Goal: Transaction & Acquisition: Purchase product/service

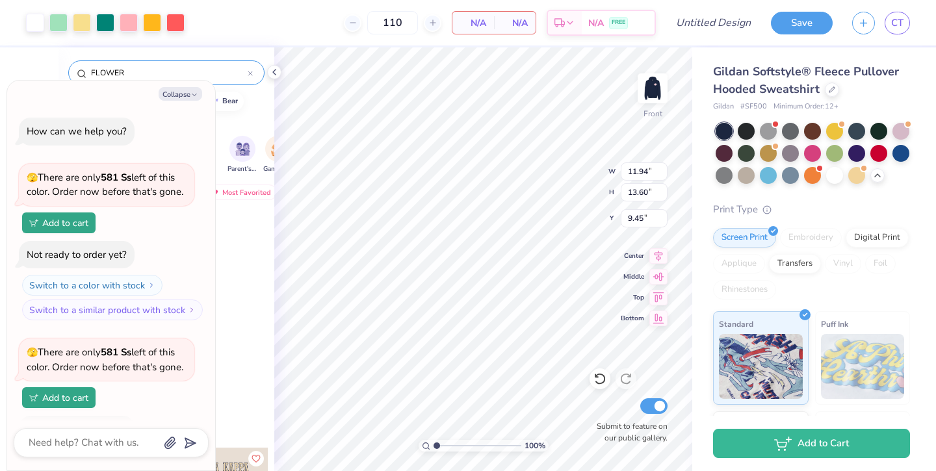
scroll to position [342, 0]
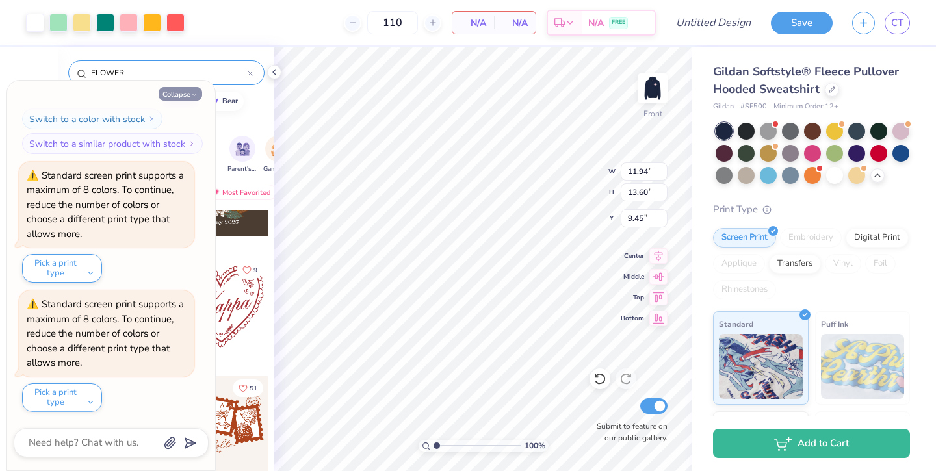
click at [194, 94] on icon "button" at bounding box center [194, 95] width 8 height 8
type textarea "x"
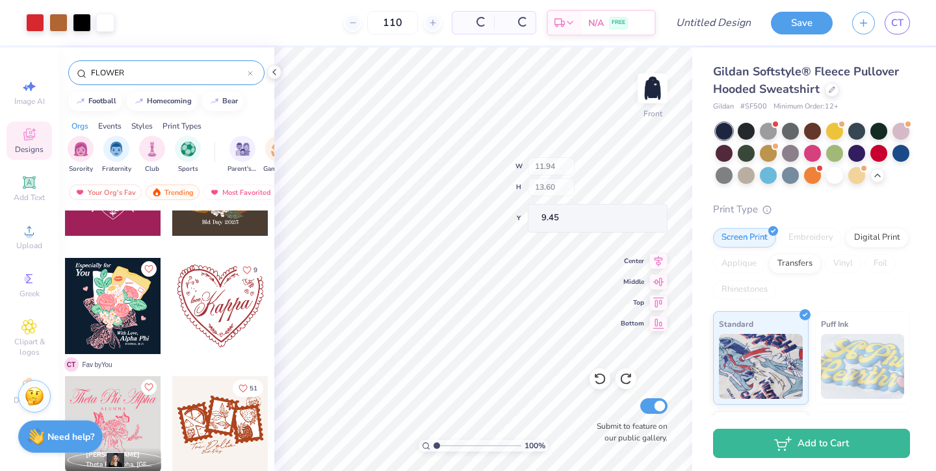
type input "13.60"
type input "9.45"
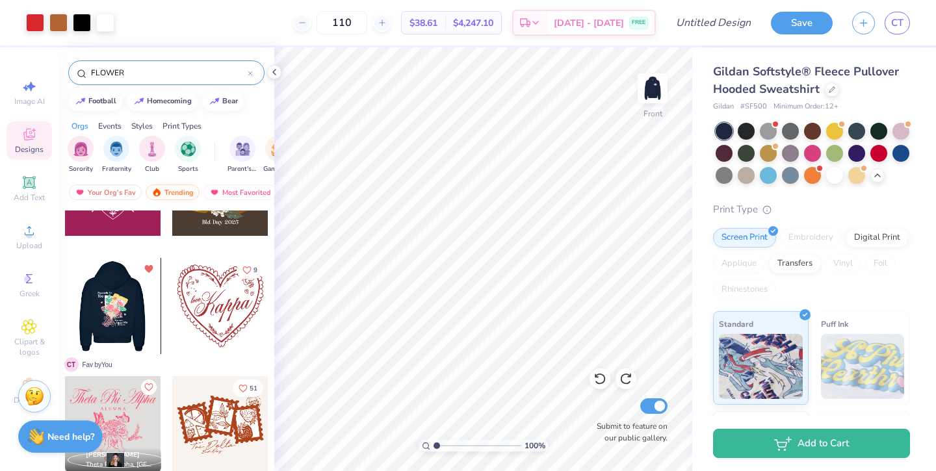
scroll to position [439, 0]
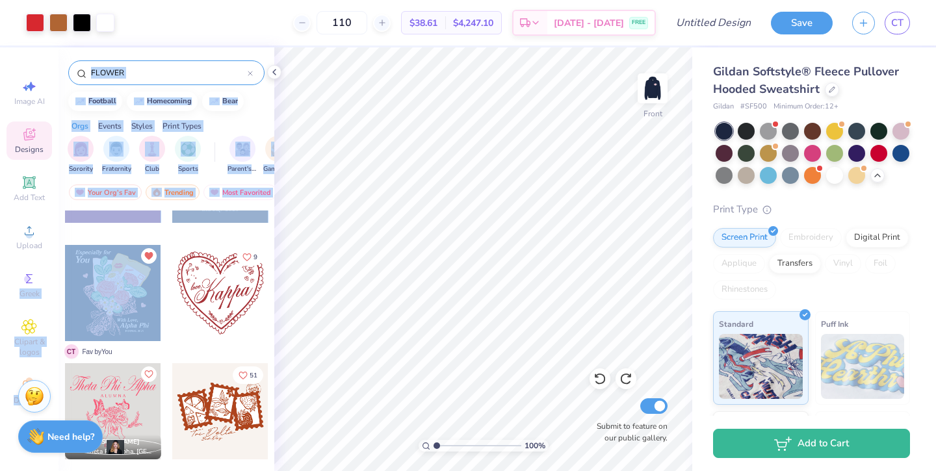
drag, startPoint x: 116, startPoint y: 300, endPoint x: 57, endPoint y: 285, distance: 60.9
click at [57, 285] on div "Art colors 110 $38.61 Per Item $4,247.10 Total Est. Delivery [DATE] - [DATE] FR…" at bounding box center [468, 235] width 936 height 471
click at [124, 227] on div at bounding box center [113, 185] width 98 height 118
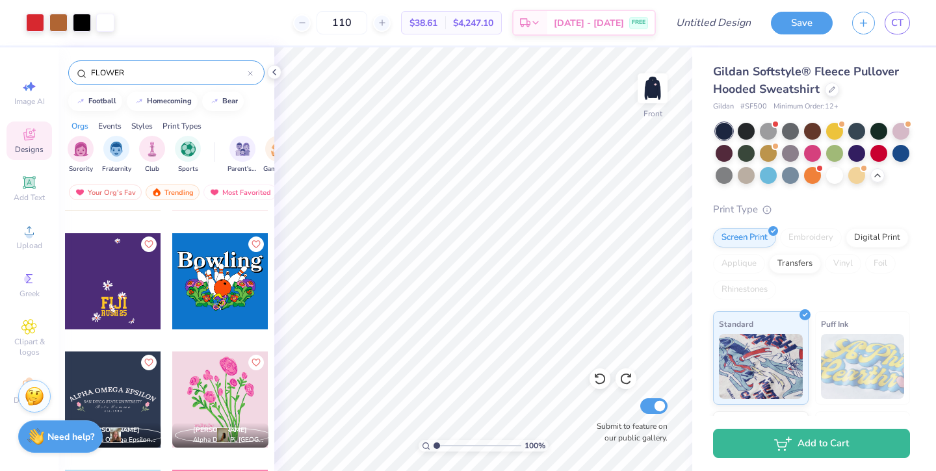
scroll to position [1417, 0]
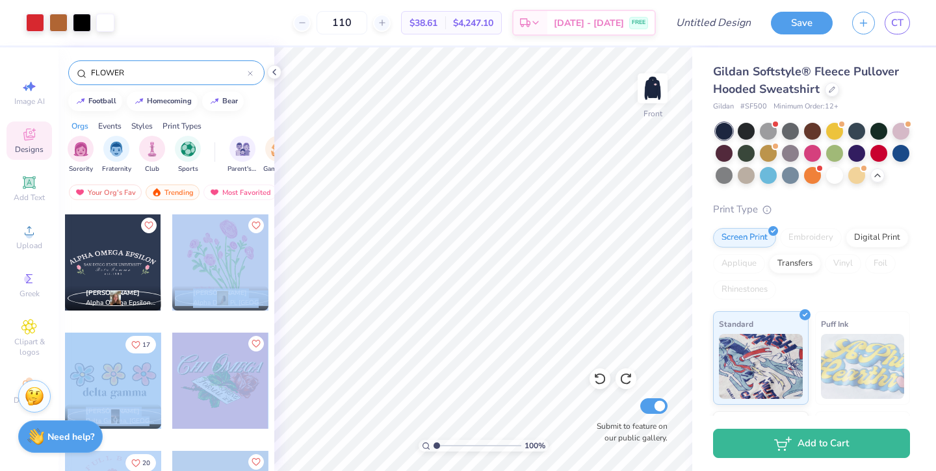
click at [421, 352] on div "Art colors 110 $38.61 Per Item $4,247.10 Total Est. Delivery [DATE] - [DATE] FR…" at bounding box center [468, 235] width 936 height 471
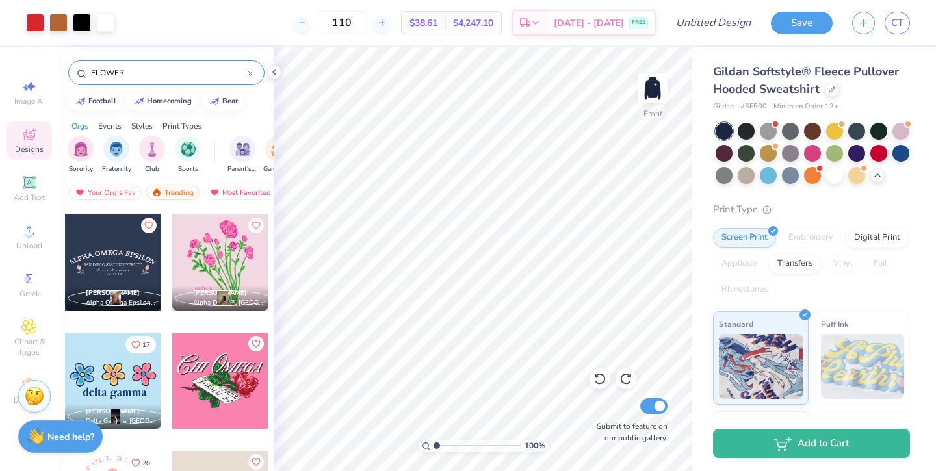
click at [132, 241] on div at bounding box center [113, 263] width 96 height 96
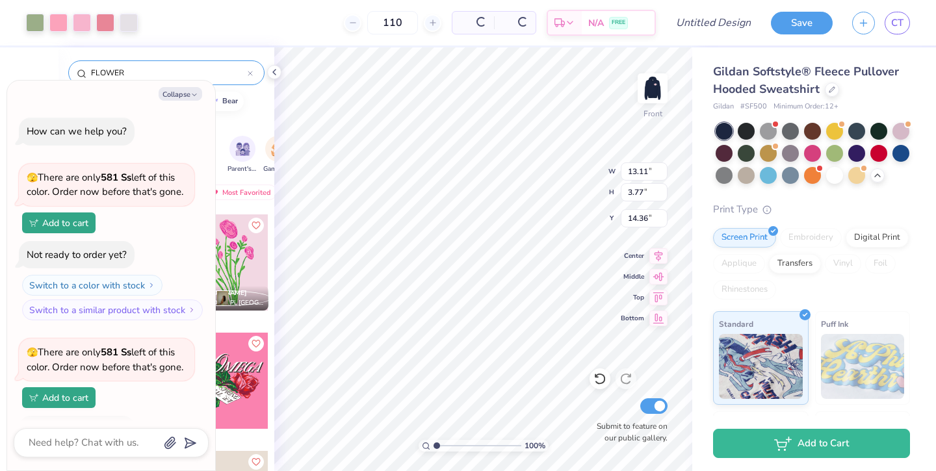
scroll to position [471, 0]
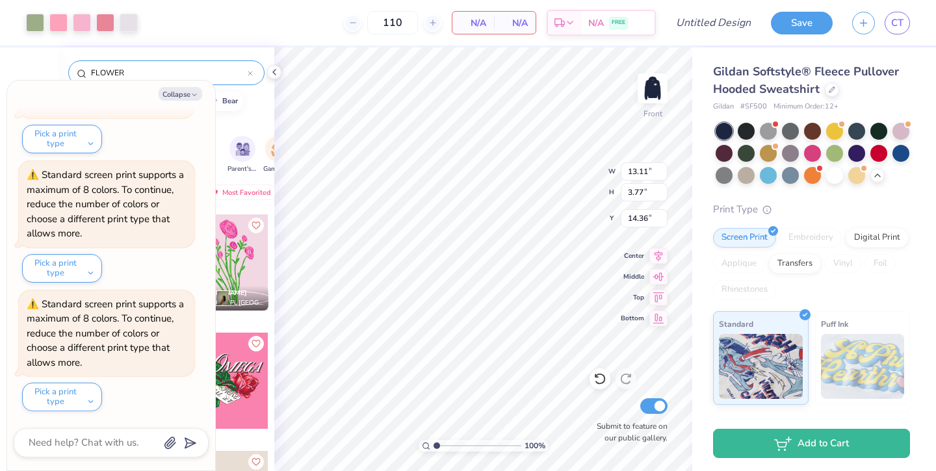
click at [176, 98] on button "Collapse" at bounding box center [181, 94] width 44 height 14
type textarea "x"
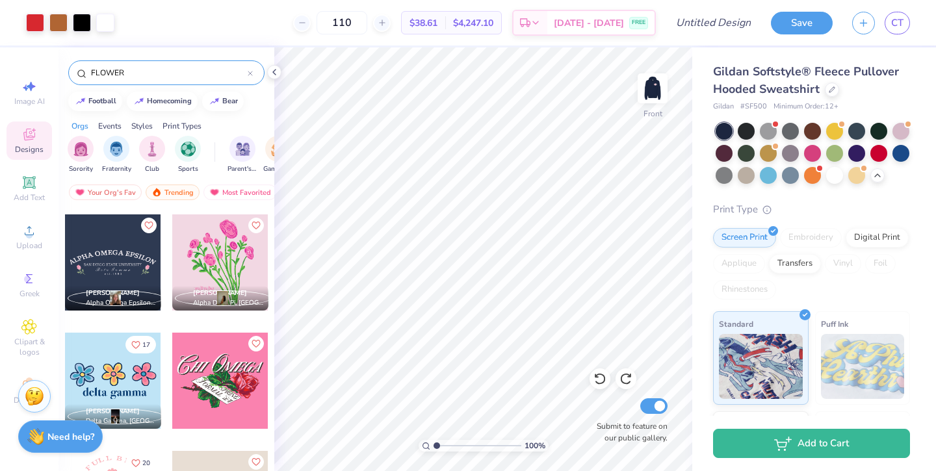
click at [174, 94] on button "homecoming" at bounding box center [162, 102] width 71 height 20
type input "homecoming"
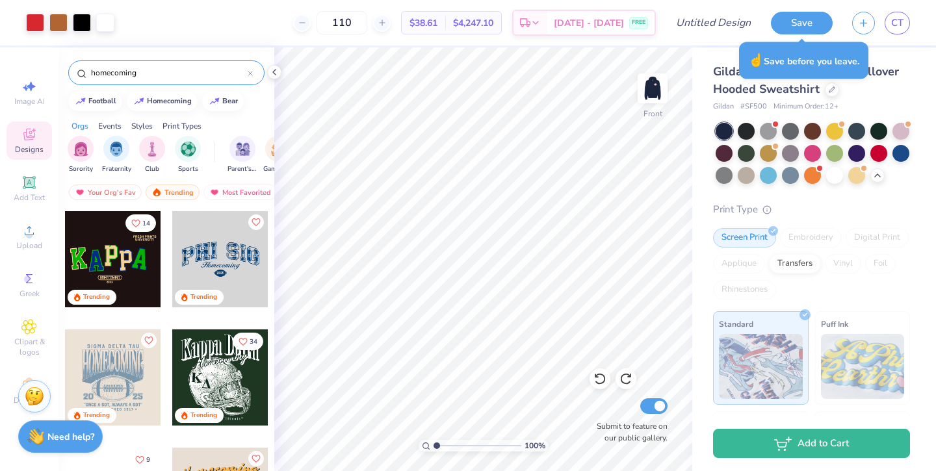
click at [164, 185] on div "Trending" at bounding box center [173, 193] width 54 height 16
click at [249, 69] on div at bounding box center [250, 73] width 5 height 12
click at [248, 72] on input "homecoming" at bounding box center [169, 72] width 158 height 13
click at [248, 73] on input "homecoming" at bounding box center [169, 72] width 158 height 13
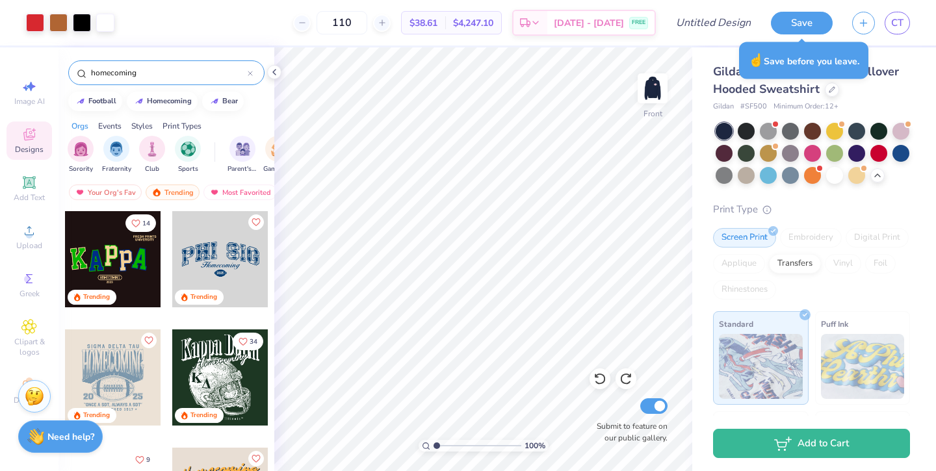
click at [248, 73] on input "homecoming" at bounding box center [169, 72] width 158 height 13
click at [211, 73] on input "homecoming" at bounding box center [169, 72] width 158 height 13
click at [148, 72] on input "homecoming" at bounding box center [169, 72] width 158 height 13
click at [73, 72] on div "homecoming" at bounding box center [166, 72] width 196 height 25
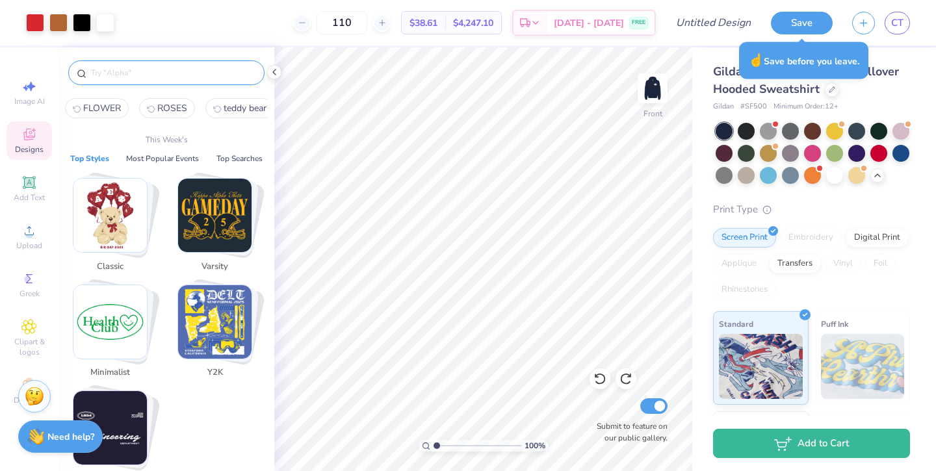
click at [118, 72] on input "text" at bounding box center [173, 72] width 166 height 13
click at [107, 104] on span "FLOWER" at bounding box center [102, 108] width 38 height 12
type input "FLOWER"
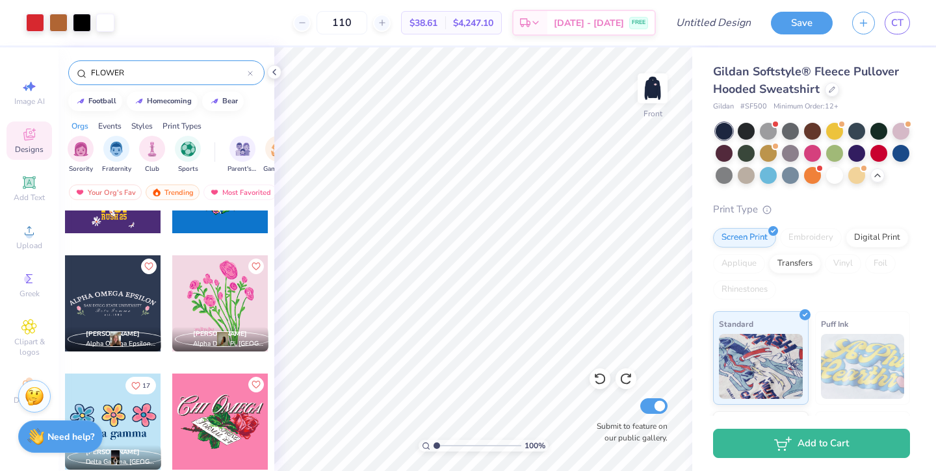
scroll to position [1382, 0]
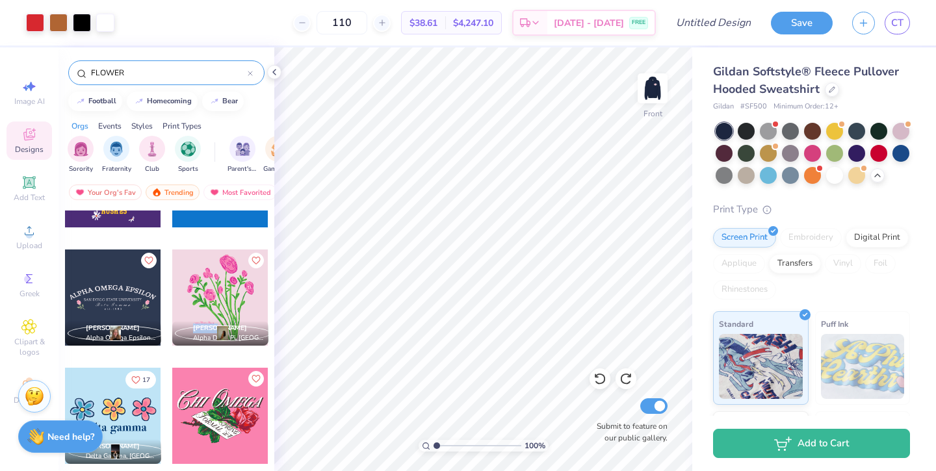
click at [209, 323] on div "[PERSON_NAME] Alpha Delta Pi, [GEOGRAPHIC_DATA][US_STATE]" at bounding box center [220, 333] width 96 height 25
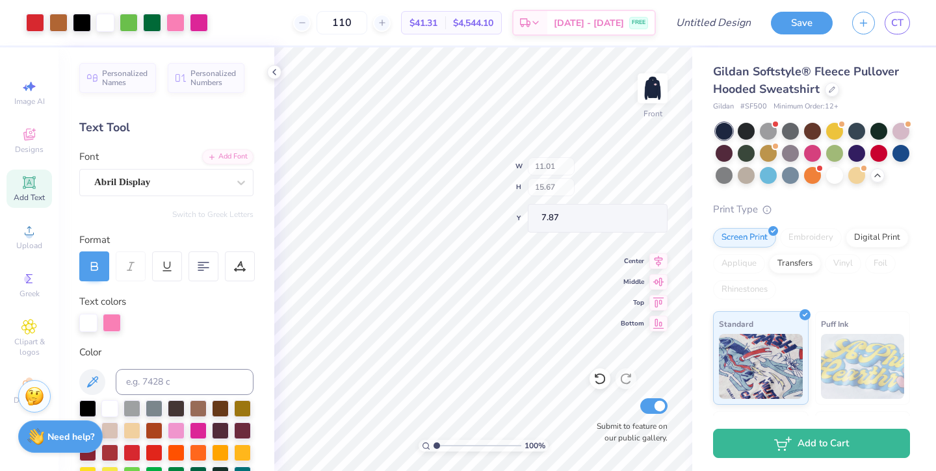
type input "7.87"
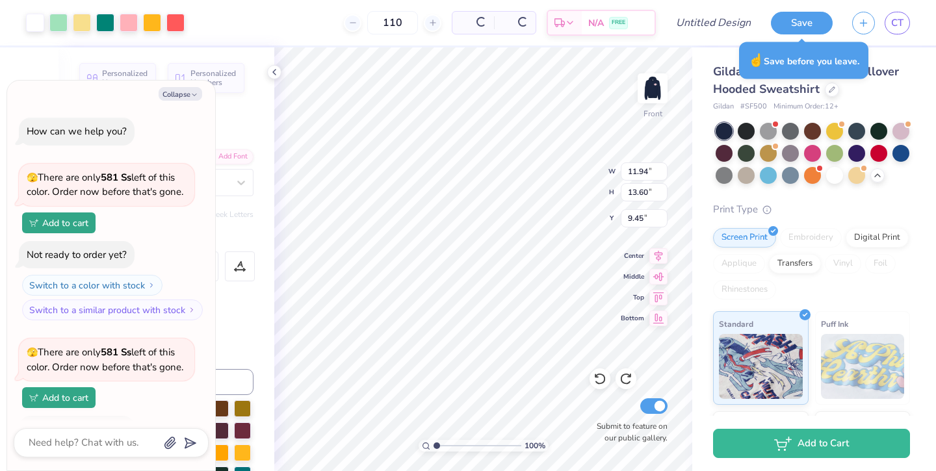
type textarea "x"
type input "11.94"
type input "13.60"
type input "9.45"
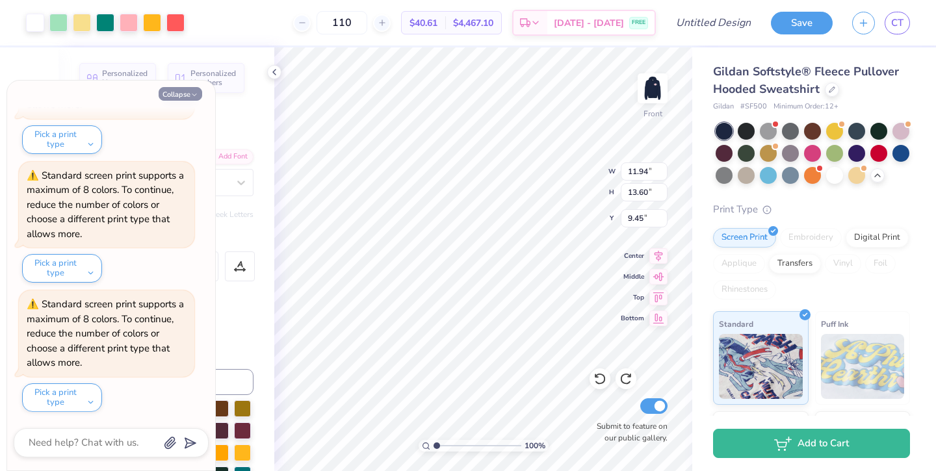
click at [176, 88] on button "Collapse" at bounding box center [181, 94] width 44 height 14
type textarea "x"
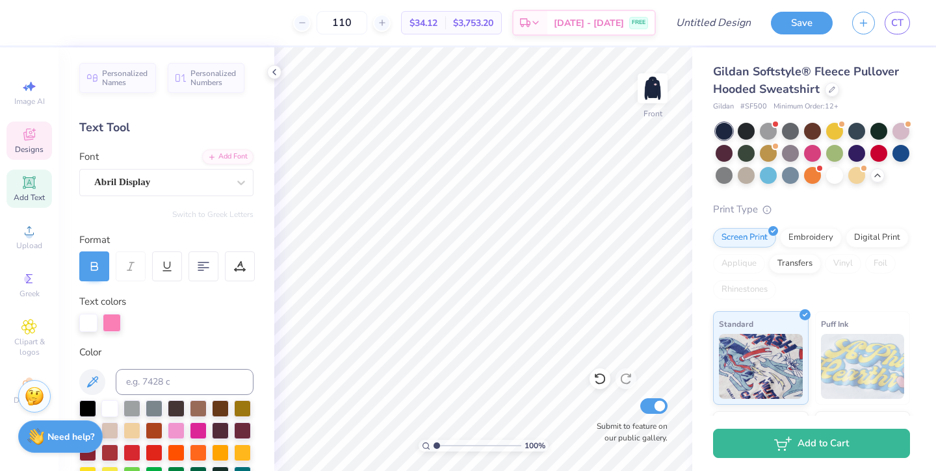
click at [28, 143] on div "Designs" at bounding box center [30, 141] width 46 height 38
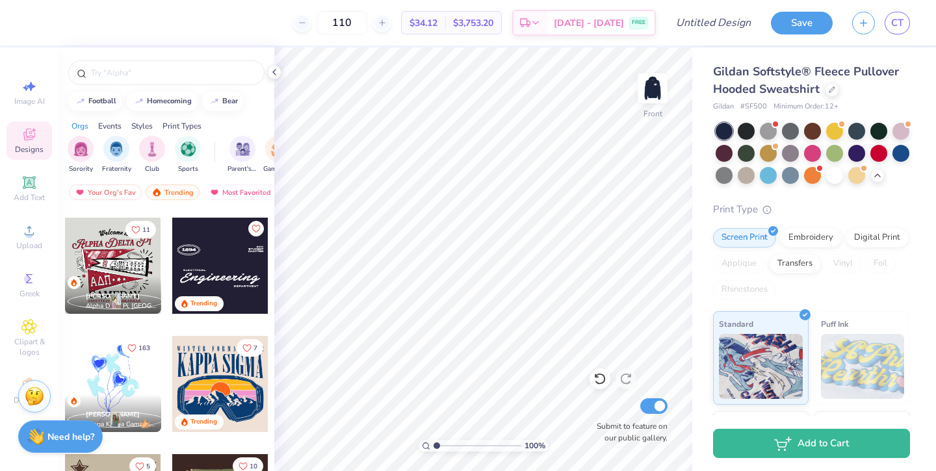
scroll to position [1289, 0]
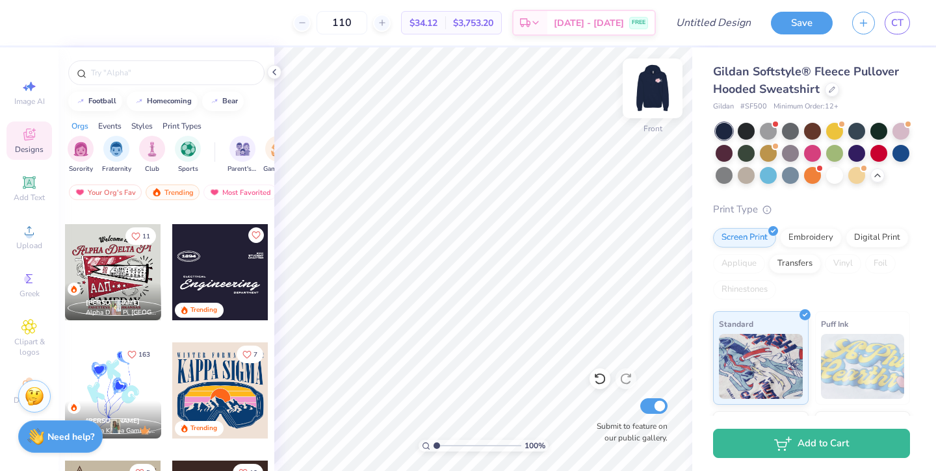
click at [644, 90] on img at bounding box center [653, 88] width 52 height 52
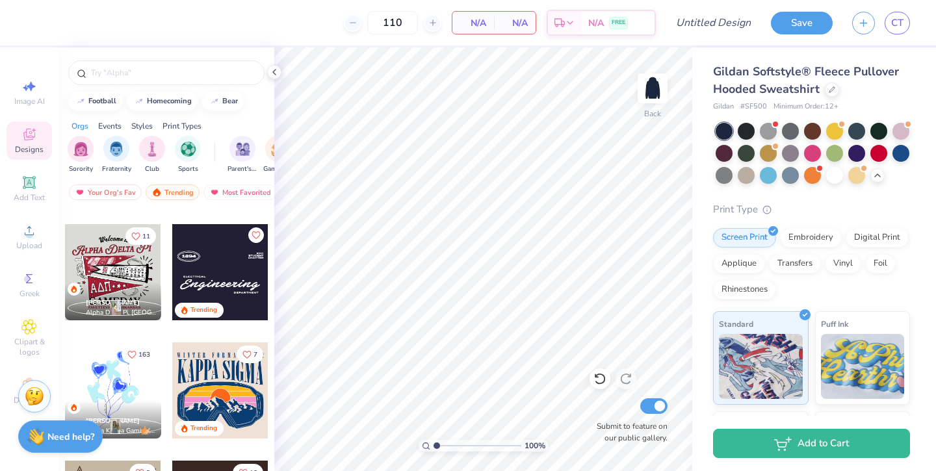
click at [245, 262] on div at bounding box center [220, 272] width 96 height 96
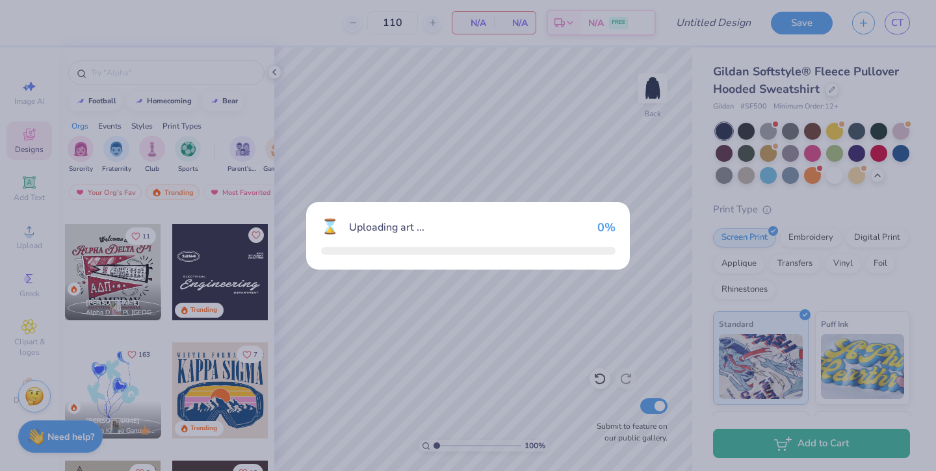
click at [244, 261] on div "⌛ Uploading art ... 0 %" at bounding box center [468, 235] width 936 height 471
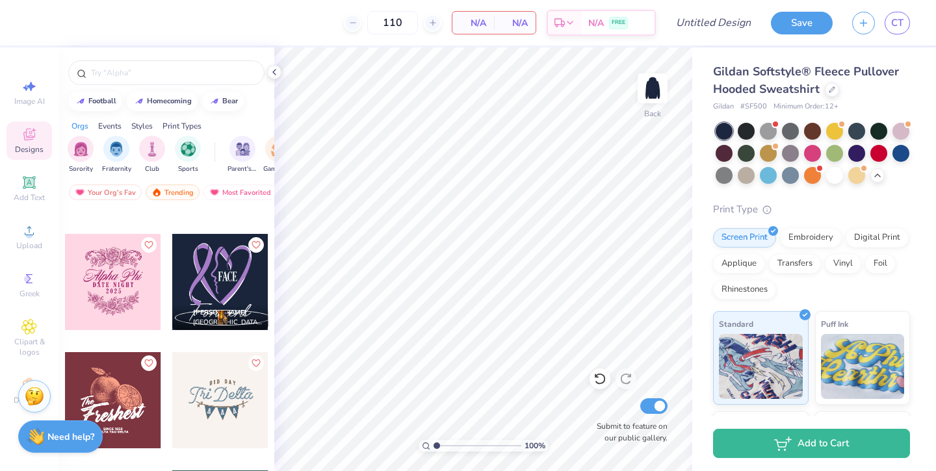
scroll to position [14605, 0]
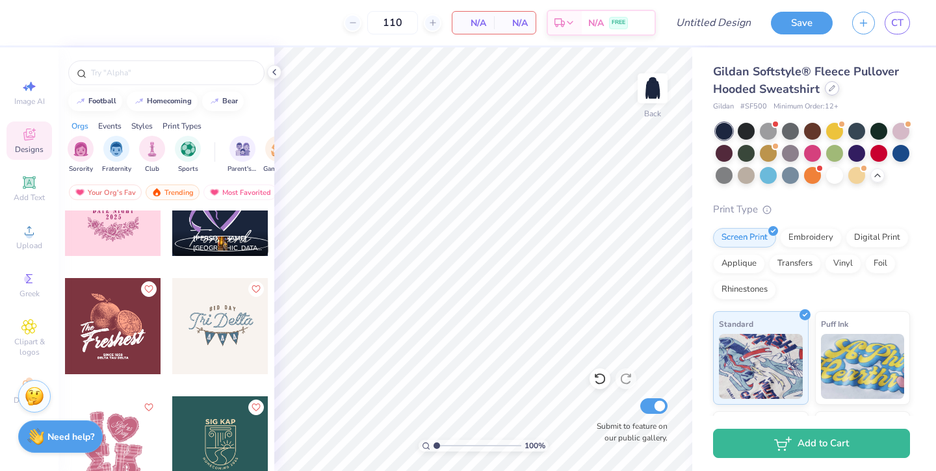
click at [829, 91] on icon at bounding box center [832, 88] width 7 height 7
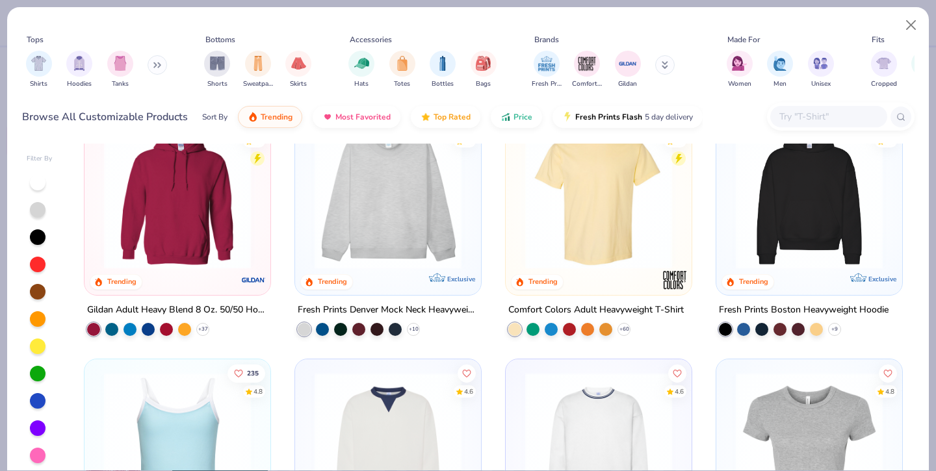
scroll to position [42, 0]
click at [843, 212] on img at bounding box center [809, 195] width 160 height 147
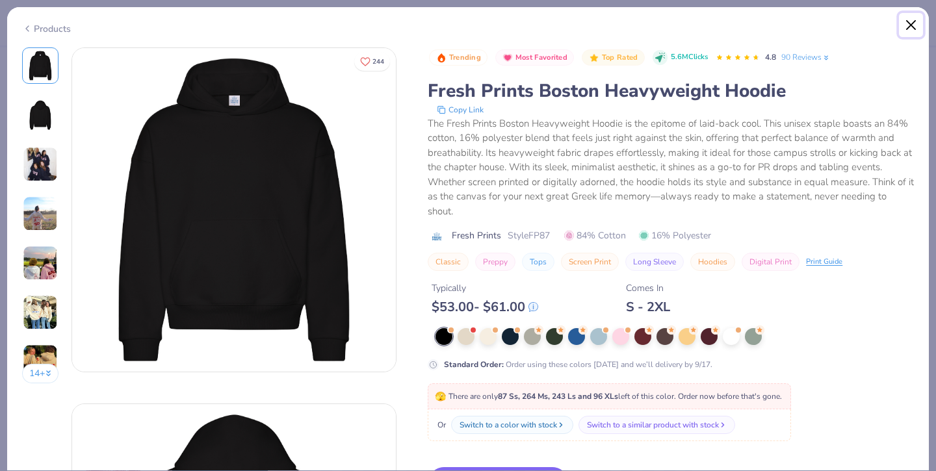
click at [903, 25] on button "Close" at bounding box center [911, 25] width 25 height 25
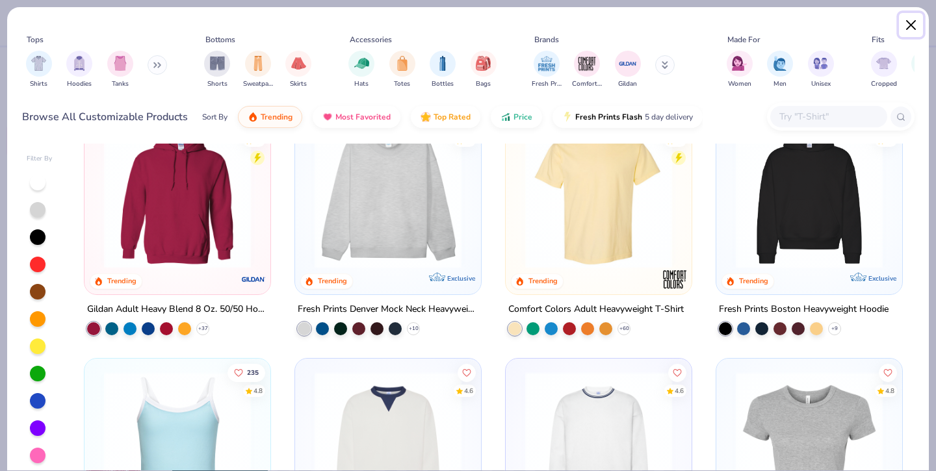
click at [904, 23] on button "Close" at bounding box center [911, 25] width 25 height 25
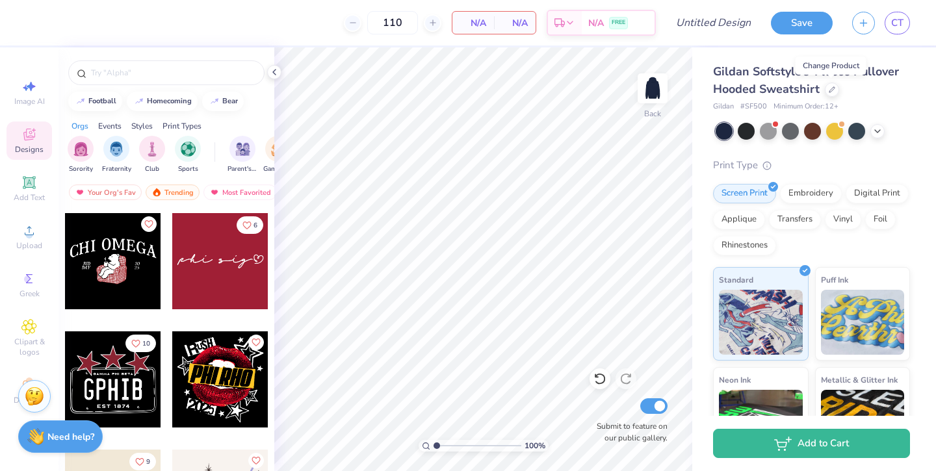
scroll to position [20351, 0]
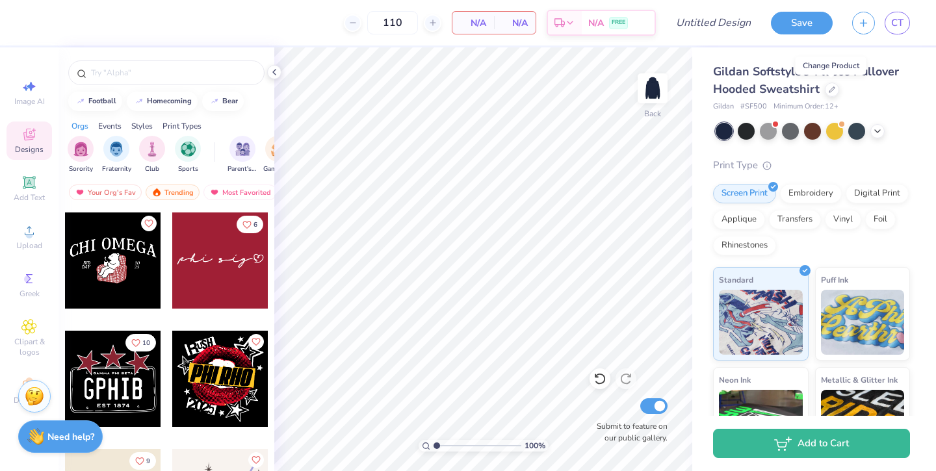
click at [214, 275] on div at bounding box center [220, 261] width 96 height 96
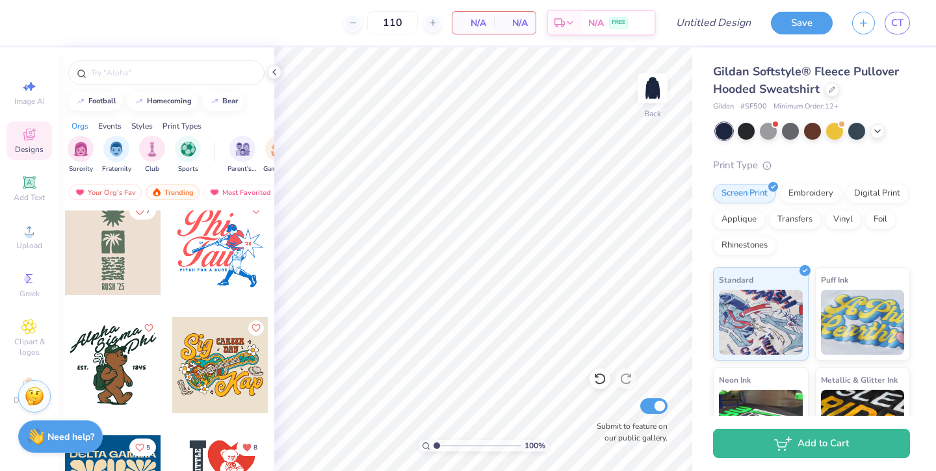
scroll to position [22093, 0]
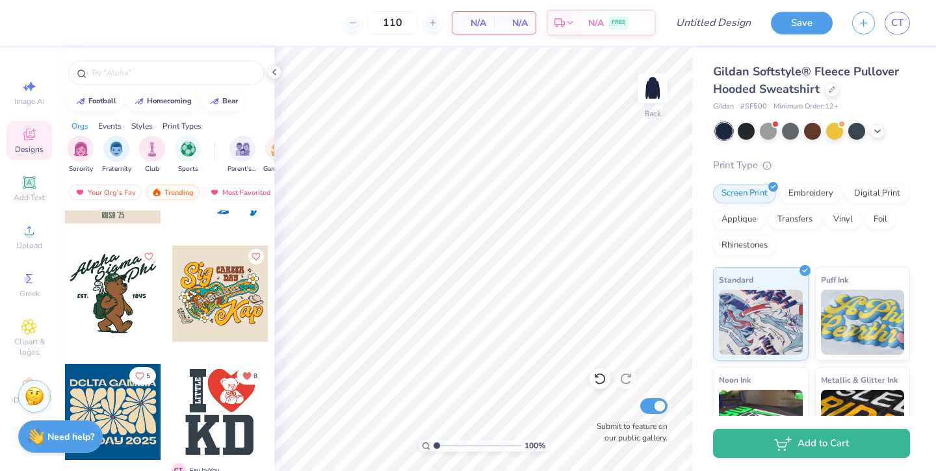
click at [126, 303] on div at bounding box center [113, 294] width 96 height 96
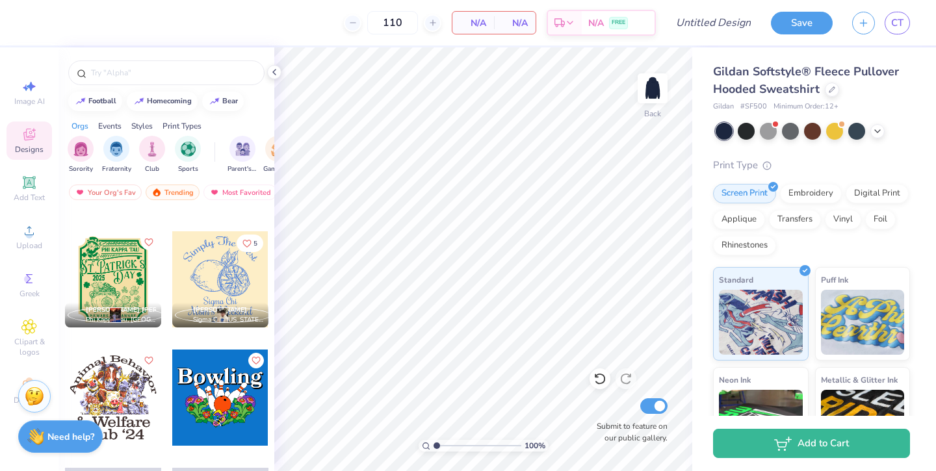
scroll to position [25203, 0]
